Goal: Communication & Community: Answer question/provide support

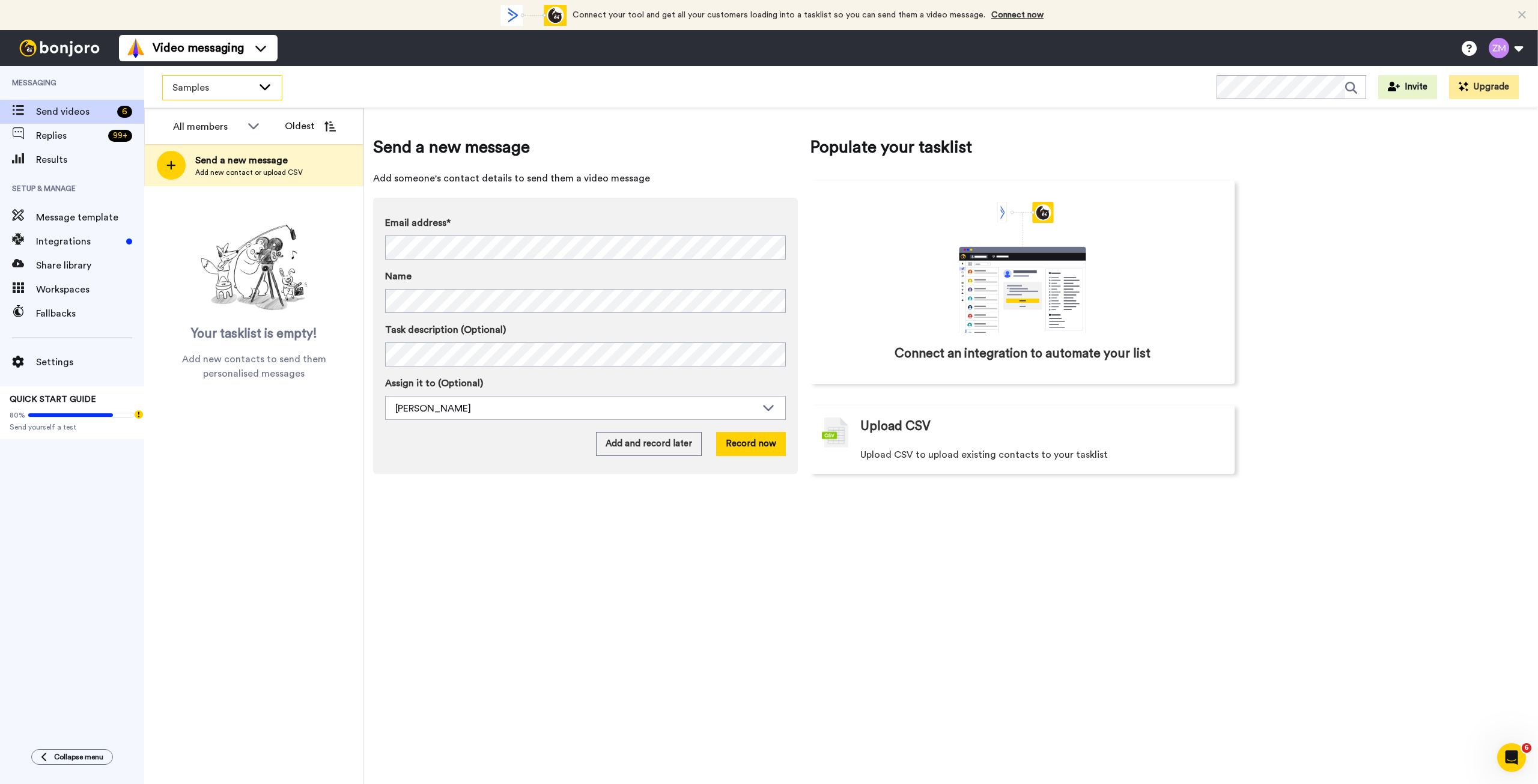
click at [264, 90] on icon at bounding box center [265, 86] width 14 height 12
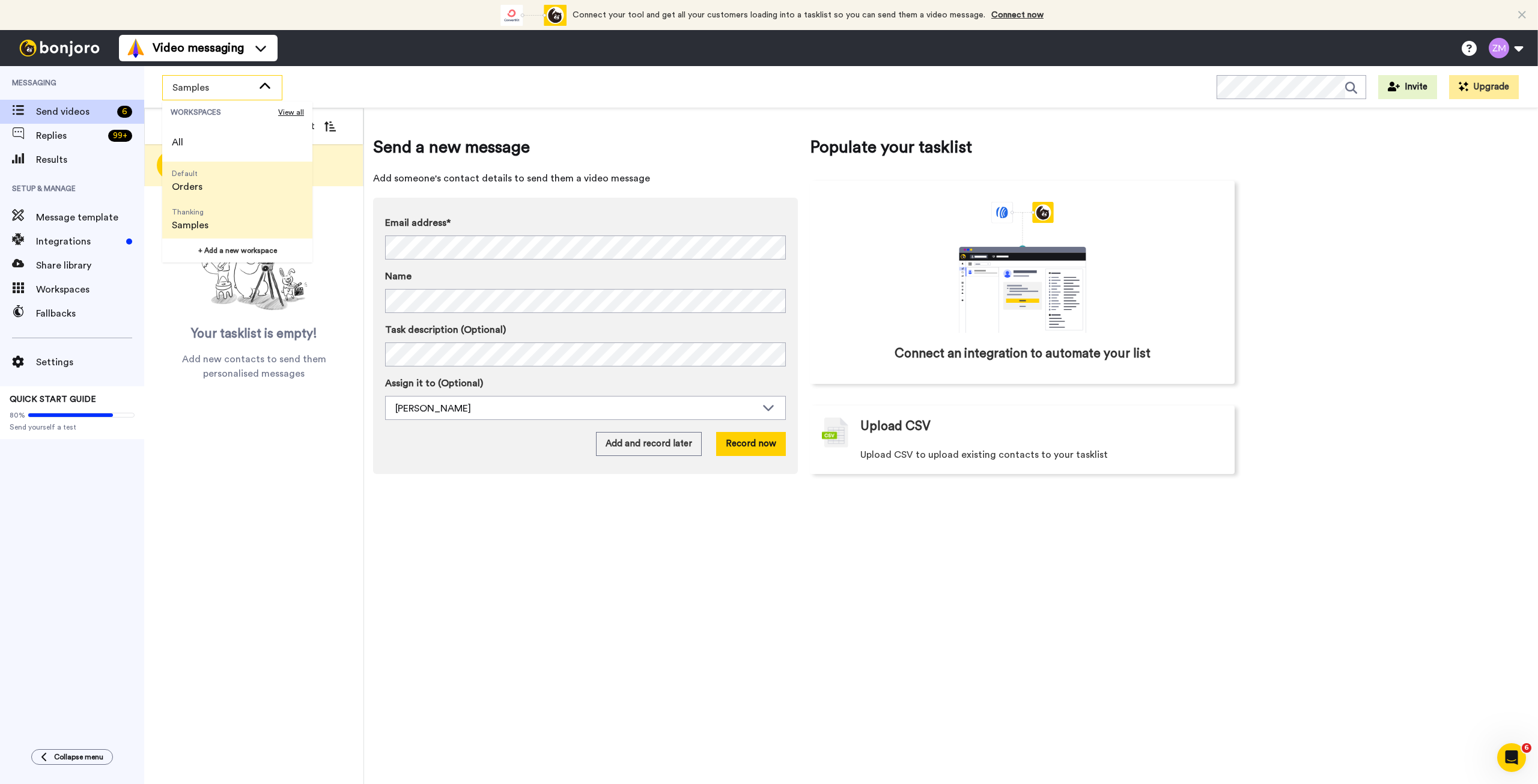
click at [216, 186] on li "Default Orders" at bounding box center [237, 181] width 150 height 38
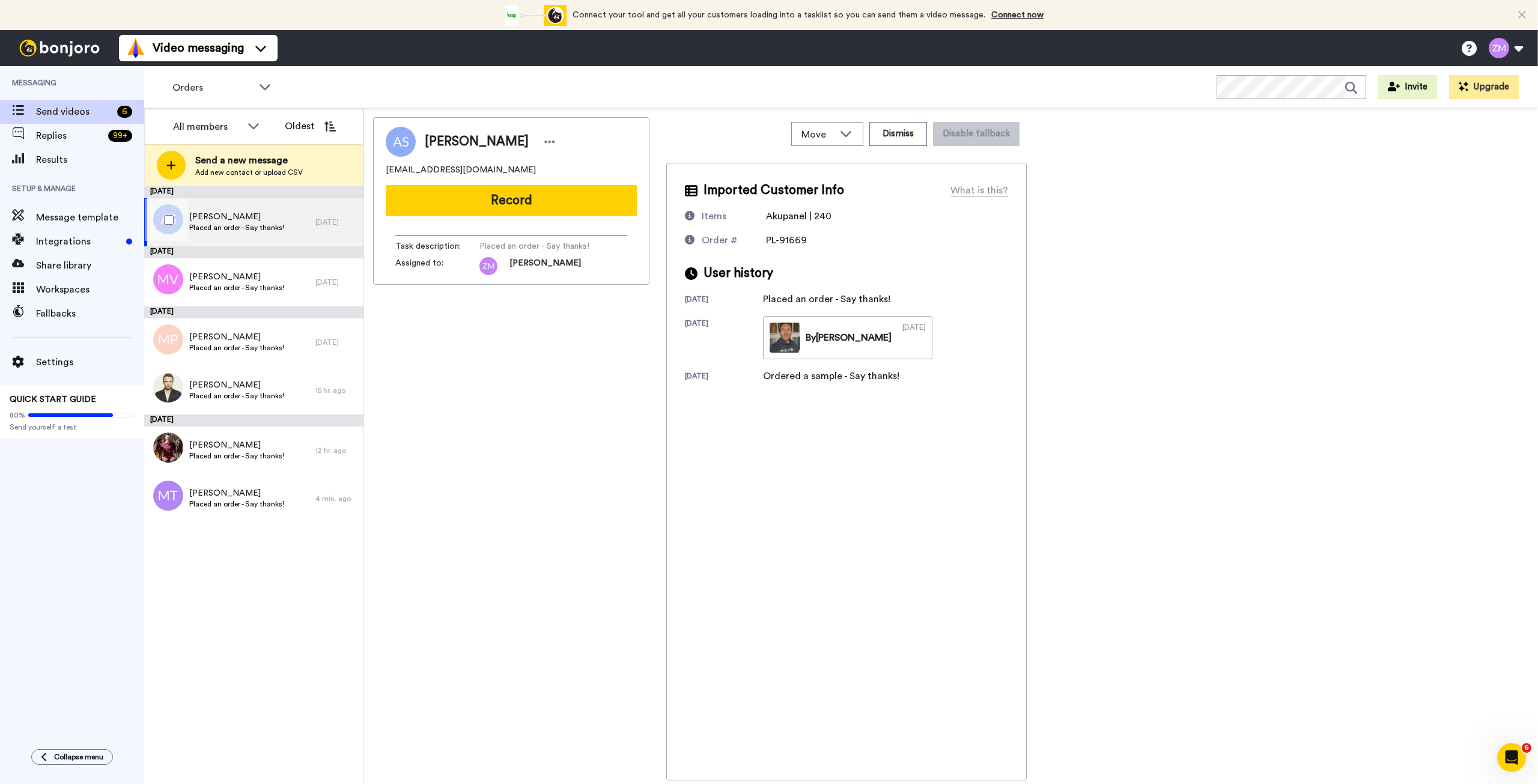
click at [291, 222] on div "[PERSON_NAME] Placed an order - Say thanks!" at bounding box center [230, 222] width 171 height 48
click at [516, 203] on button "Record" at bounding box center [511, 201] width 251 height 31
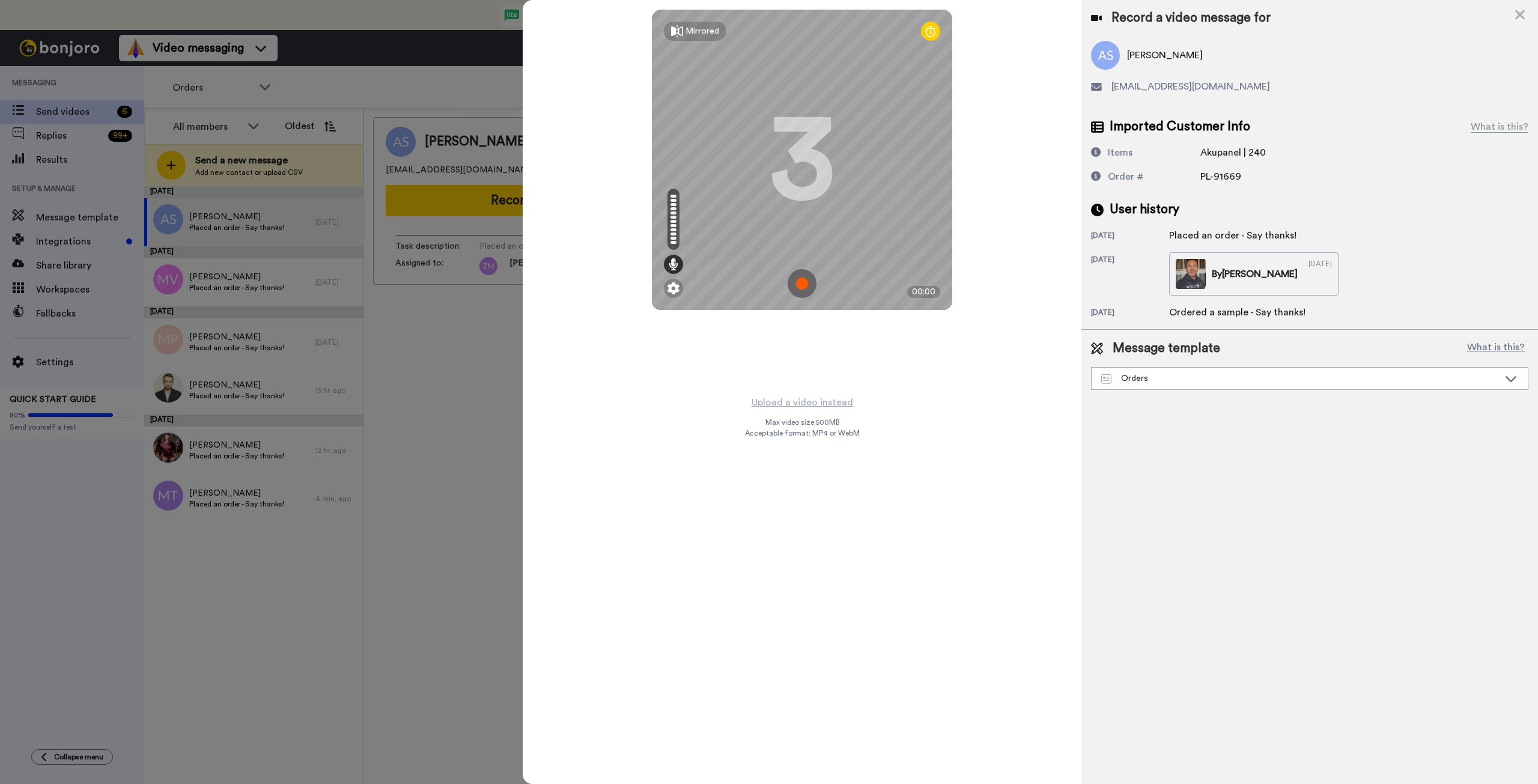
click at [799, 283] on img at bounding box center [802, 283] width 29 height 29
click at [793, 277] on img at bounding box center [802, 283] width 29 height 29
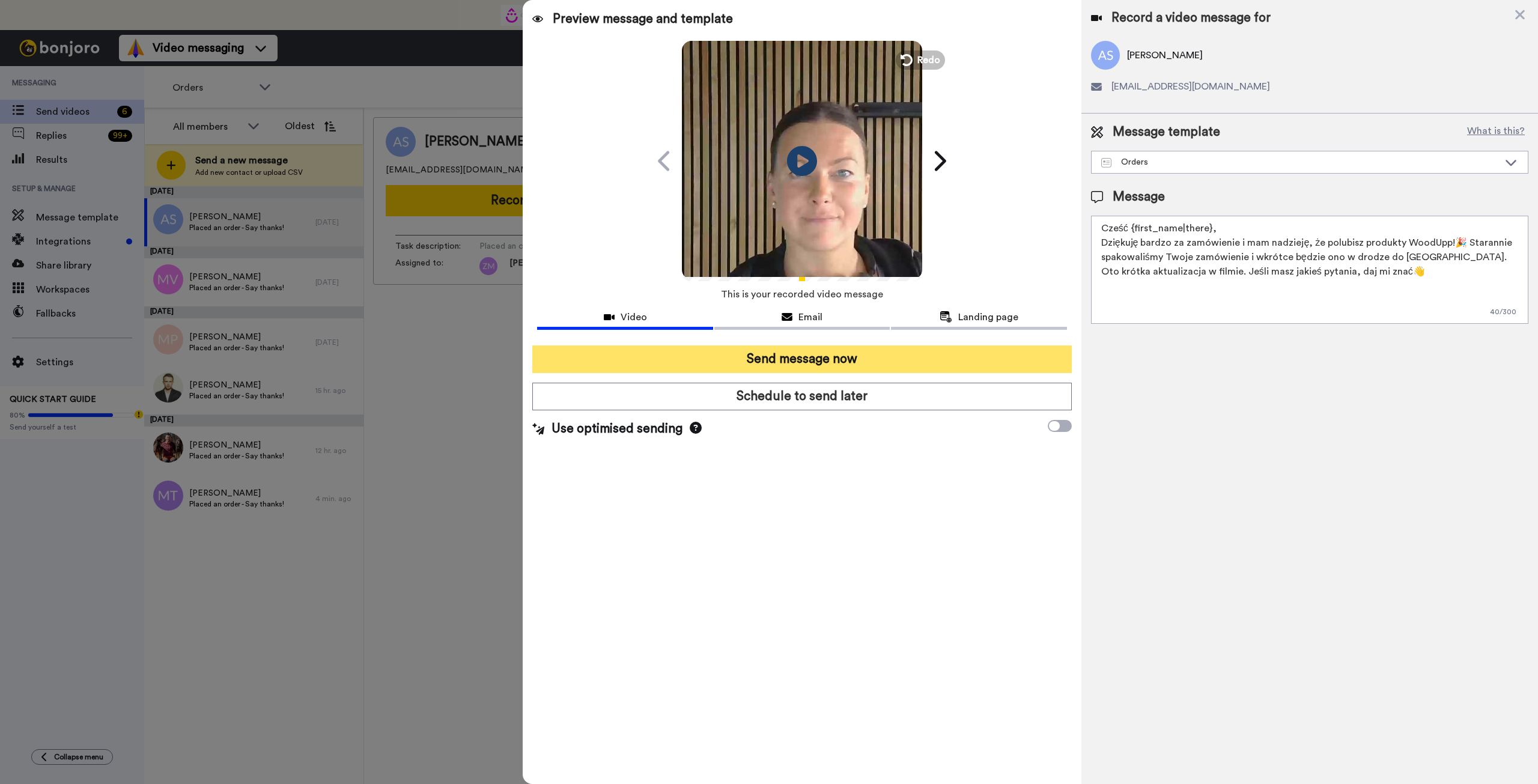
click at [903, 358] on button "Send message now" at bounding box center [801, 359] width 539 height 28
